Goal: Navigation & Orientation: Find specific page/section

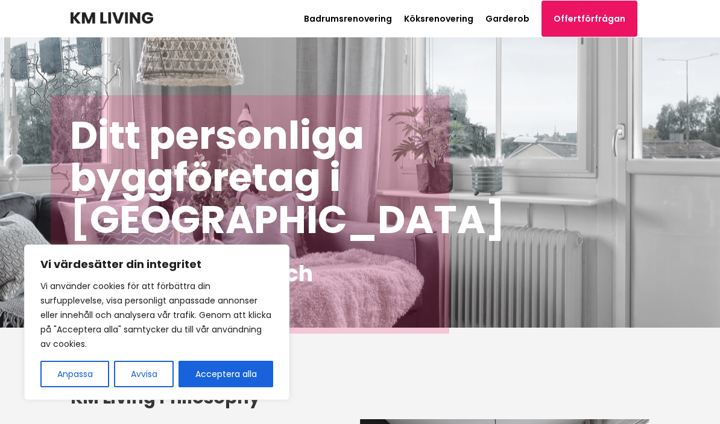
click at [243, 379] on button "Acceptera alla" at bounding box center [225, 374] width 95 height 27
checkbox input "true"
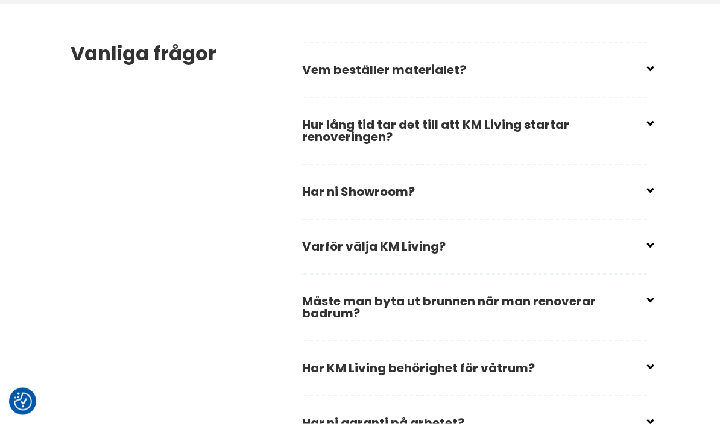
scroll to position [1841, 0]
click at [649, 74] on input "checkbox" at bounding box center [477, 64] width 347 height 18
checkbox input "false"
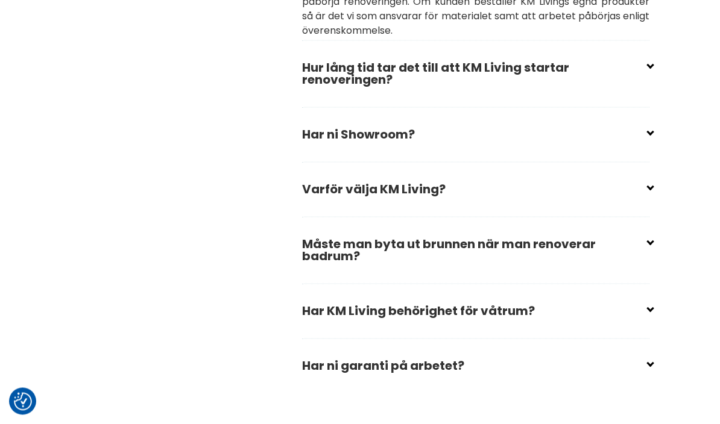
scroll to position [1970, 0]
click at [644, 71] on input "checkbox" at bounding box center [477, 62] width 347 height 18
checkbox input "false"
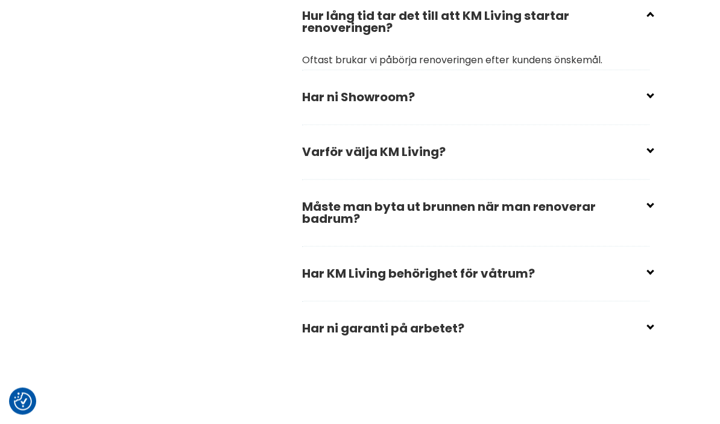
scroll to position [2022, 0]
click at [650, 101] on input "checkbox" at bounding box center [477, 92] width 347 height 18
checkbox input "false"
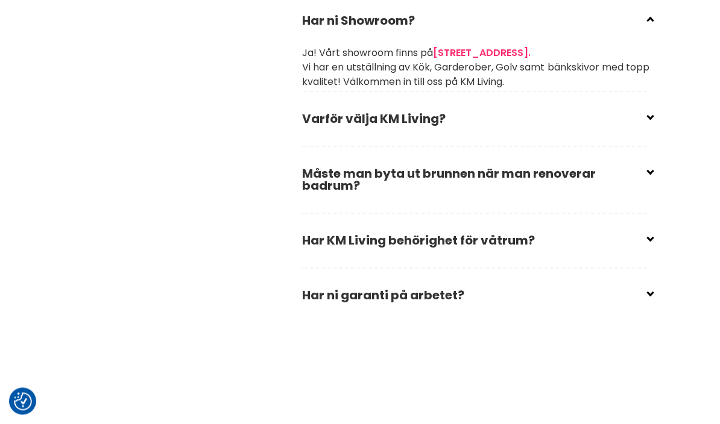
scroll to position [2099, 0]
click at [658, 140] on div "Vanliga frågor Vem beställer materialet? Du bestämmer vilket material du vill h…" at bounding box center [360, 53] width 598 height 615
click at [644, 122] on input "checkbox" at bounding box center [477, 113] width 347 height 18
checkbox input "false"
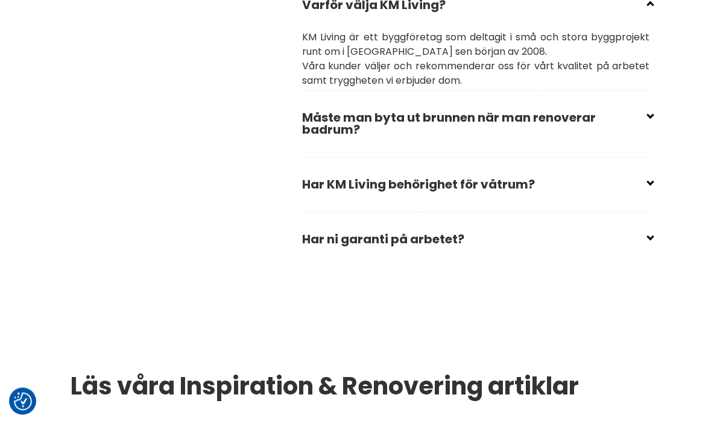
scroll to position [2212, 0]
click at [649, 122] on input "checkbox" at bounding box center [477, 113] width 347 height 18
checkbox input "false"
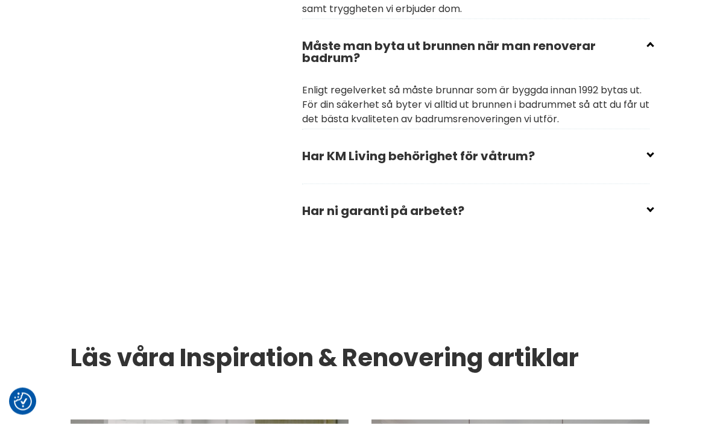
scroll to position [2284, 0]
click at [650, 160] on input "checkbox" at bounding box center [477, 151] width 347 height 18
checkbox input "false"
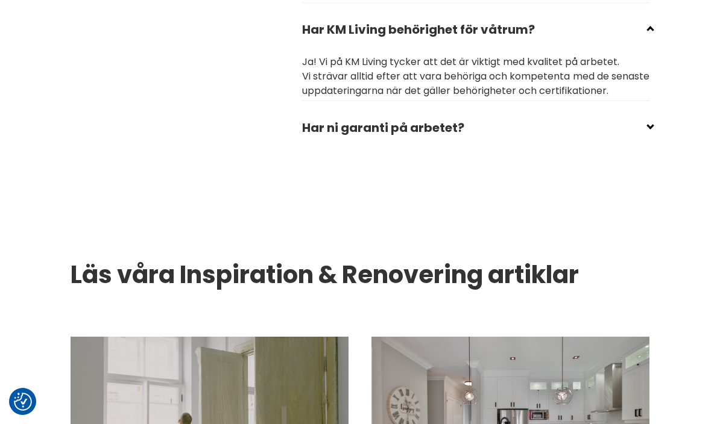
scroll to position [2417, 0]
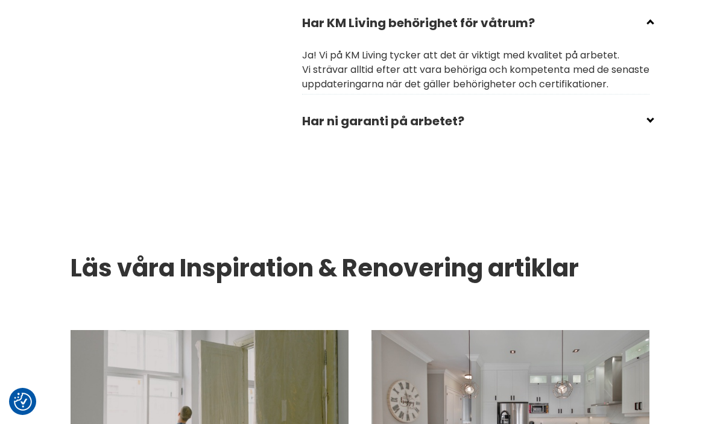
click at [647, 125] on input "checkbox" at bounding box center [477, 116] width 347 height 18
checkbox input "false"
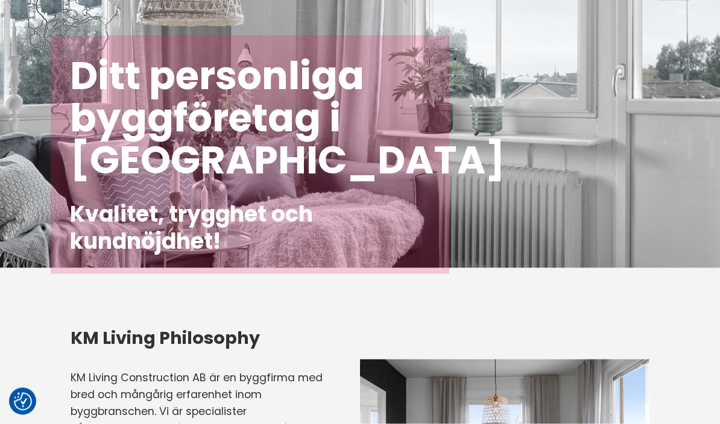
scroll to position [0, 0]
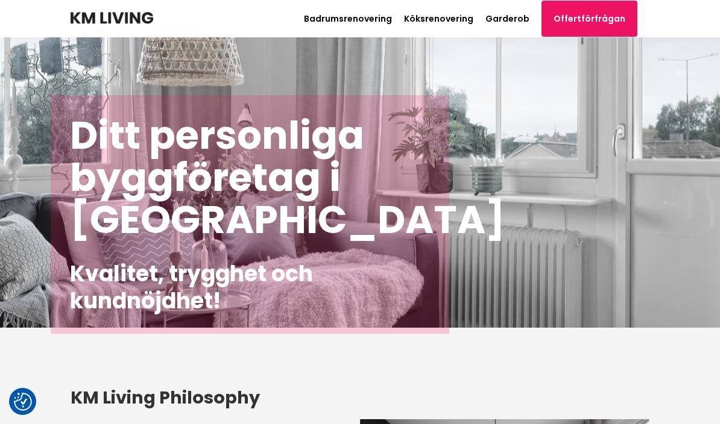
click at [526, 20] on link "Garderob" at bounding box center [507, 19] width 44 height 12
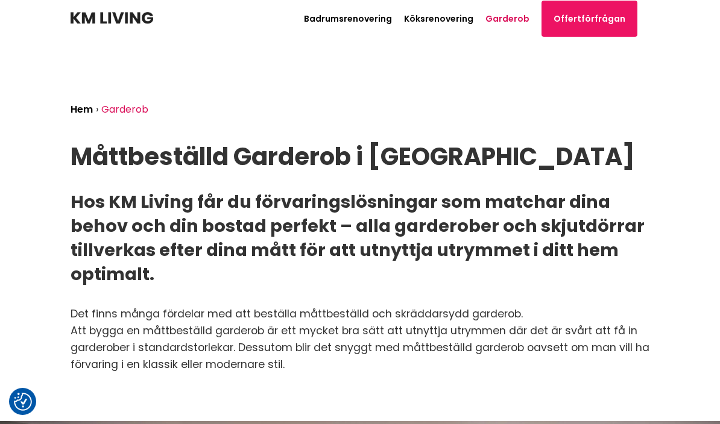
click at [100, 24] on img at bounding box center [112, 18] width 83 height 12
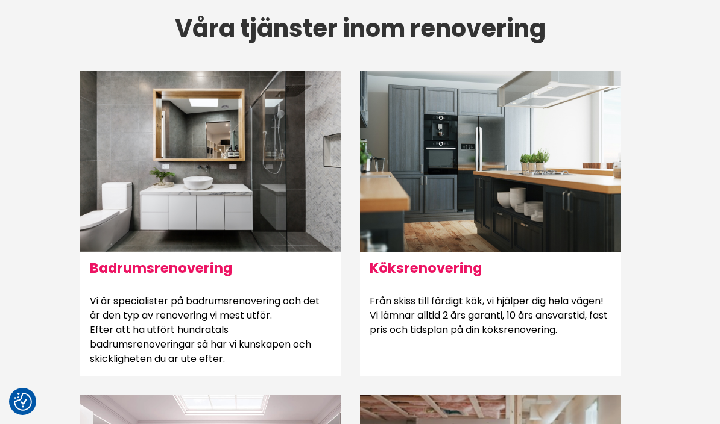
scroll to position [727, 0]
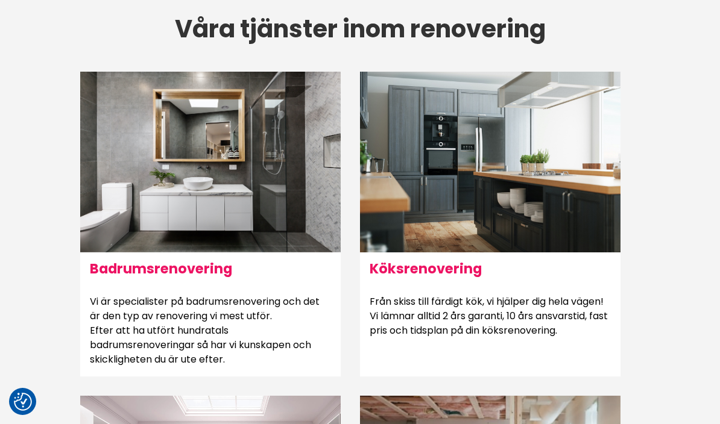
click at [554, 267] on h6 "Köksrenovering" at bounding box center [490, 269] width 260 height 33
